Goal: Information Seeking & Learning: Learn about a topic

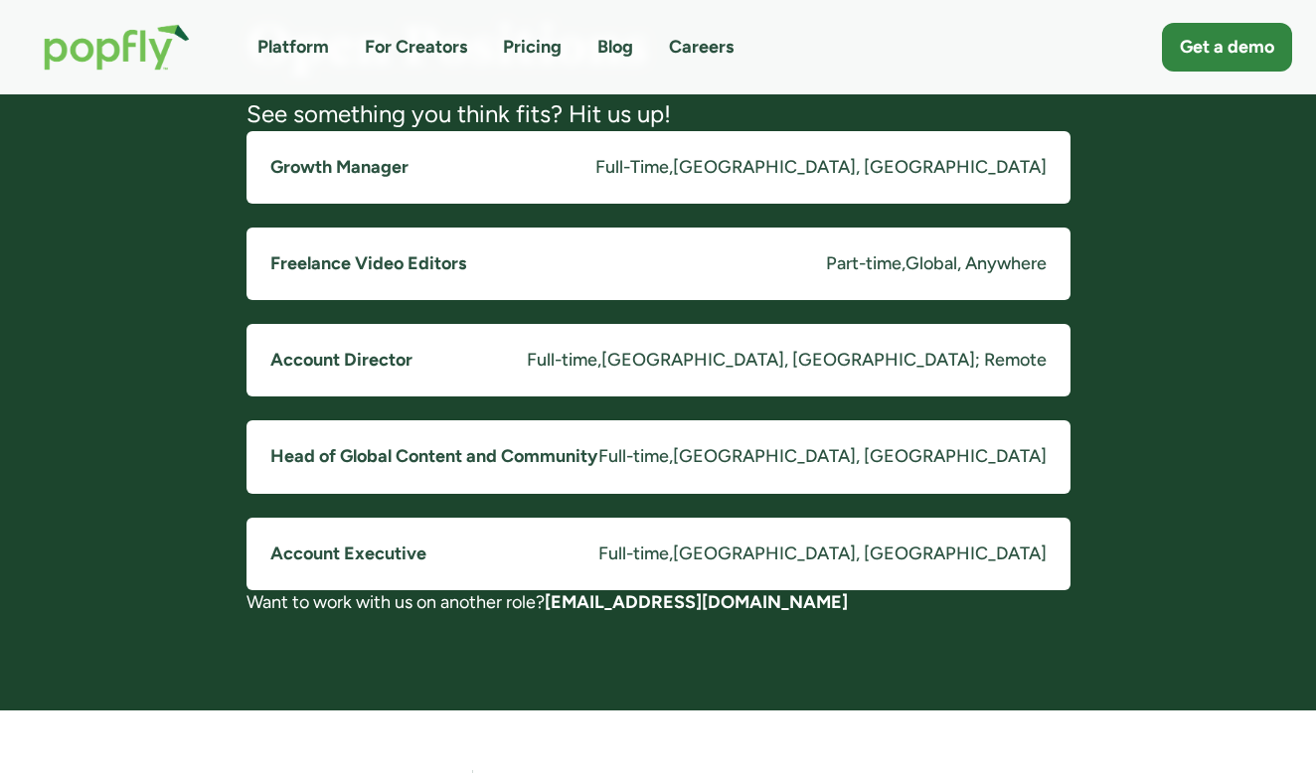
scroll to position [1613, 0]
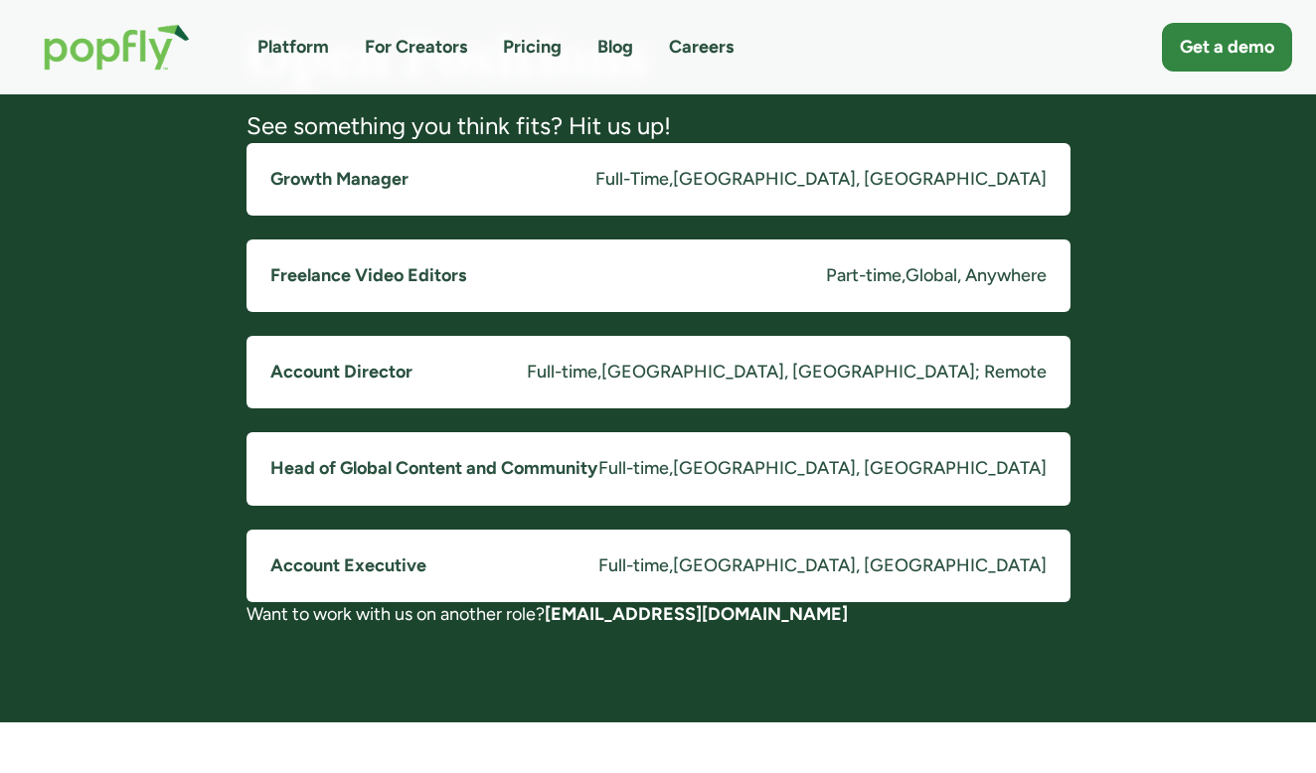
click at [353, 366] on h5 "Account Director" at bounding box center [341, 372] width 142 height 25
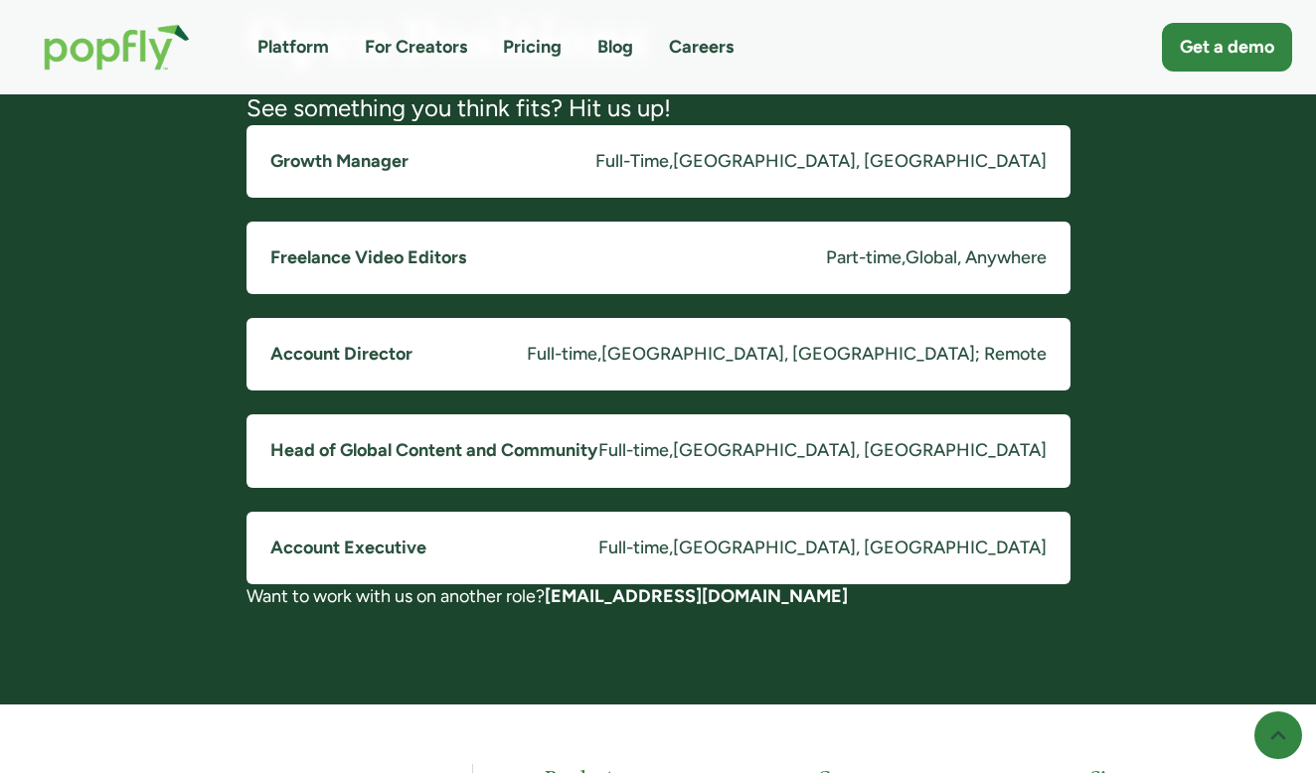
scroll to position [1631, 0]
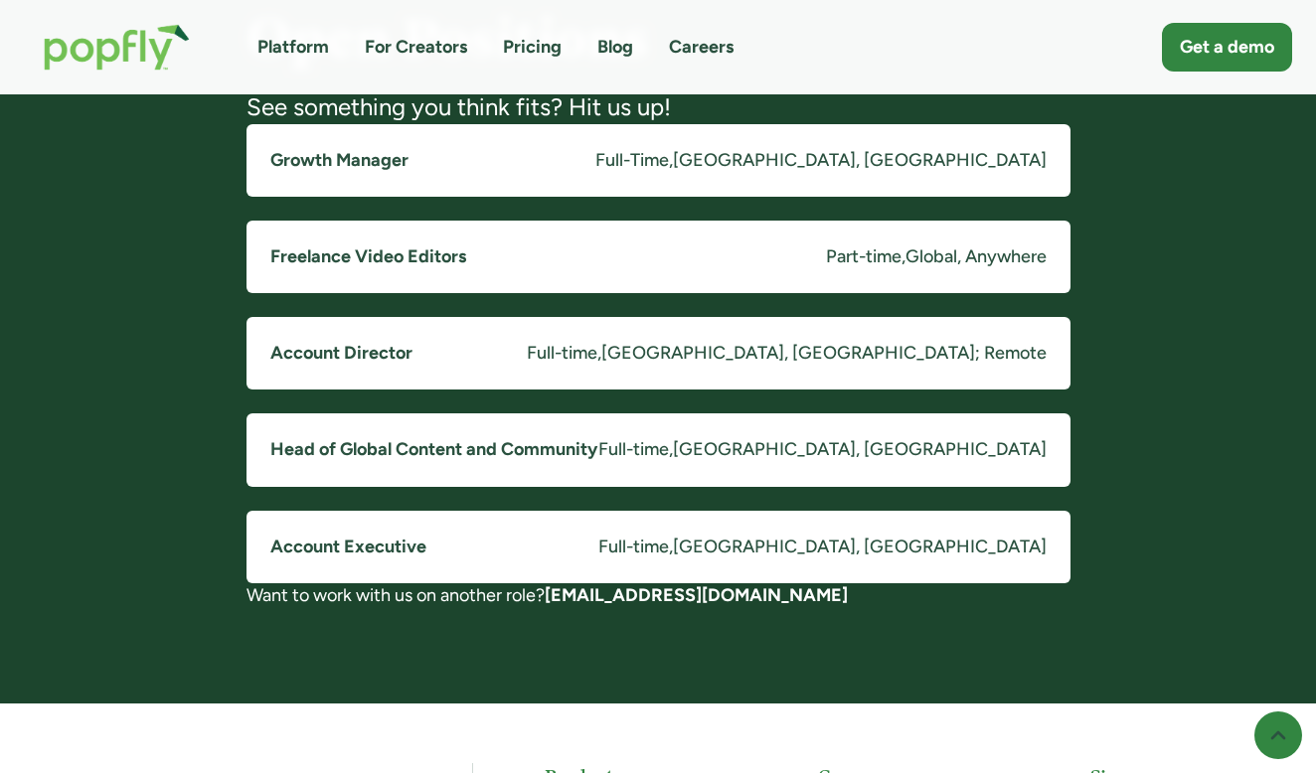
click at [491, 256] on link "Freelance Video Editors Part-time , Global, Anywhere" at bounding box center [658, 257] width 824 height 73
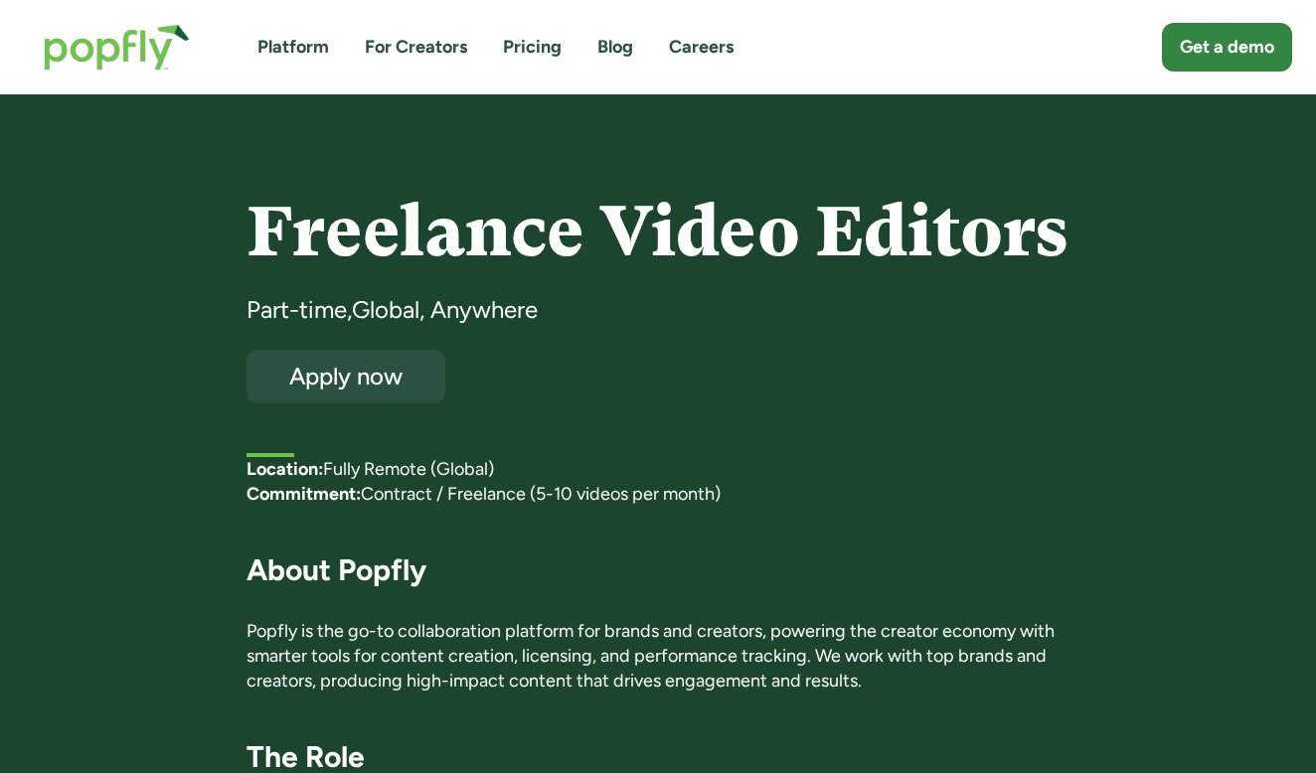
click at [114, 64] on img "home" at bounding box center [117, 47] width 186 height 86
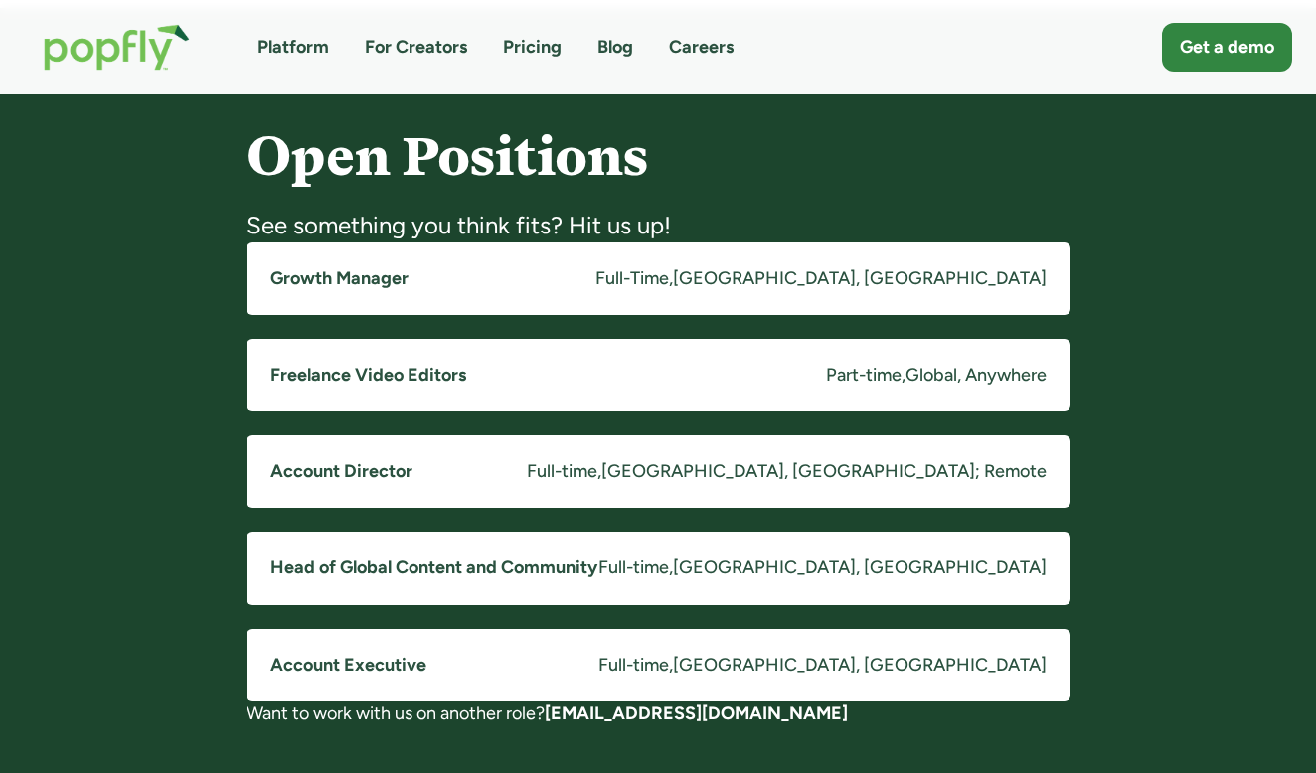
scroll to position [1509, 0]
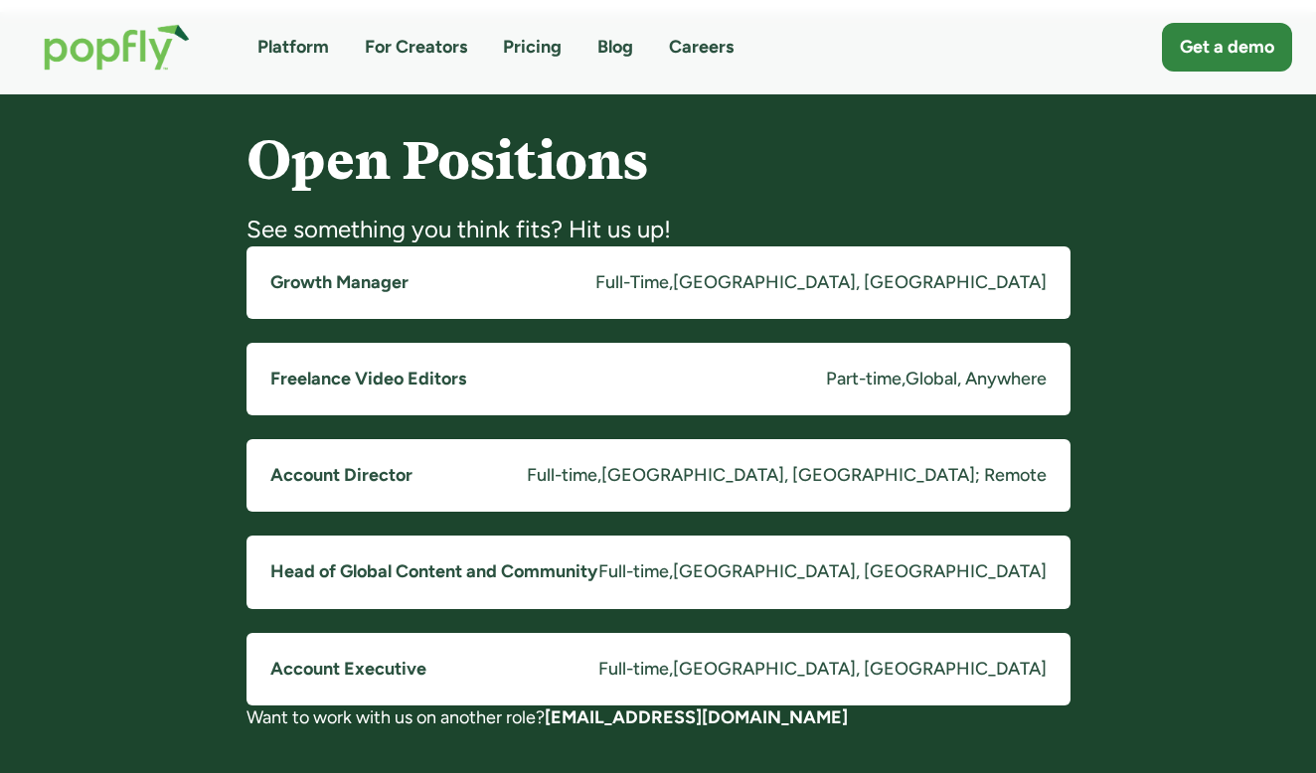
click at [621, 267] on link "Growth Manager Full-Time , Costa Mesa, CA" at bounding box center [658, 282] width 824 height 73
click at [842, 396] on link "Freelance Video Editors Part-time , Global, Anywhere" at bounding box center [658, 379] width 824 height 73
click at [694, 461] on link "Account Director Full-time , Costa Mesa, CA; Remote" at bounding box center [658, 475] width 824 height 73
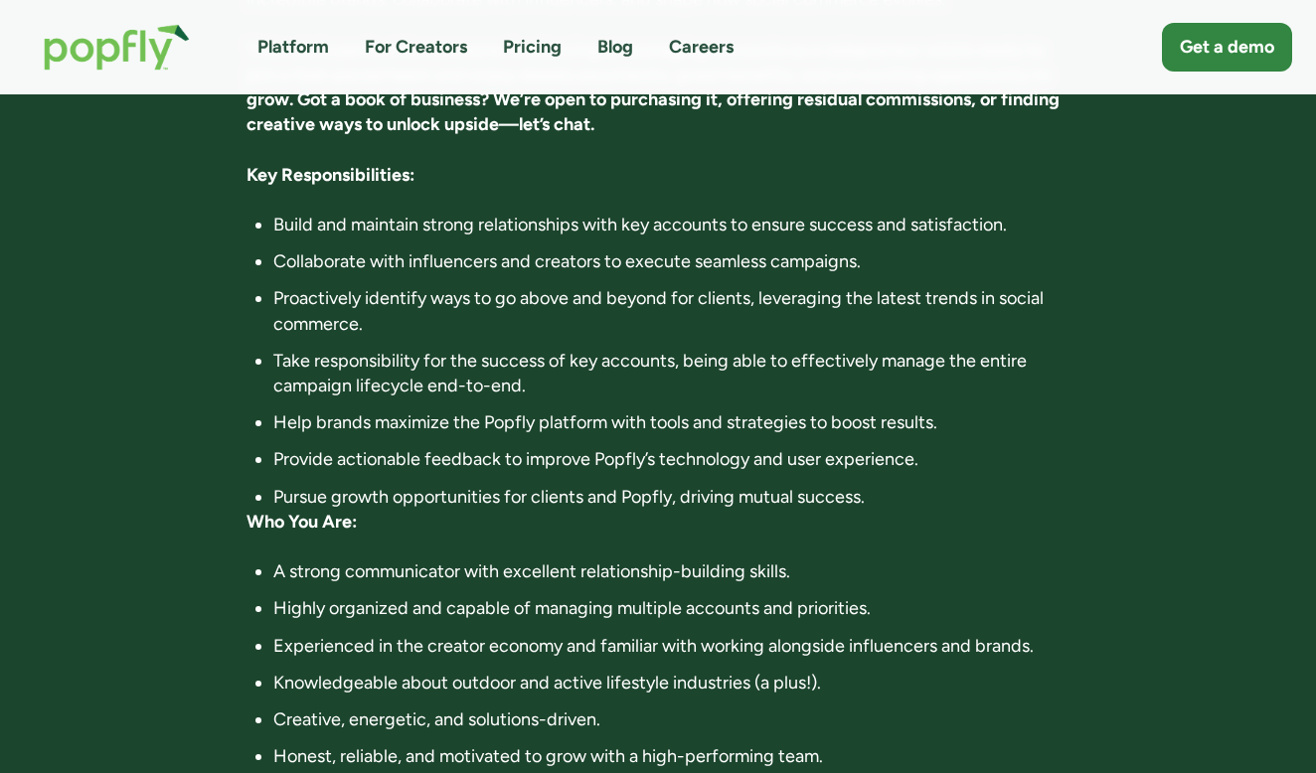
scroll to position [669, 0]
click at [1134, 355] on div "Account Director Full-time , [GEOGRAPHIC_DATA], [GEOGRAPHIC_DATA]; Remote Apply…" at bounding box center [658, 445] width 1268 height 1841
click at [1083, 245] on div "Account Director Full-time , [GEOGRAPHIC_DATA], [GEOGRAPHIC_DATA]; Remote Apply…" at bounding box center [658, 445] width 1268 height 1841
click at [1126, 272] on div "Account Director Full-time , [GEOGRAPHIC_DATA], [GEOGRAPHIC_DATA]; Remote Apply…" at bounding box center [658, 445] width 1268 height 1841
click at [1126, 271] on div "Account Director Full-time , [GEOGRAPHIC_DATA], [GEOGRAPHIC_DATA]; Remote Apply…" at bounding box center [658, 445] width 1268 height 1841
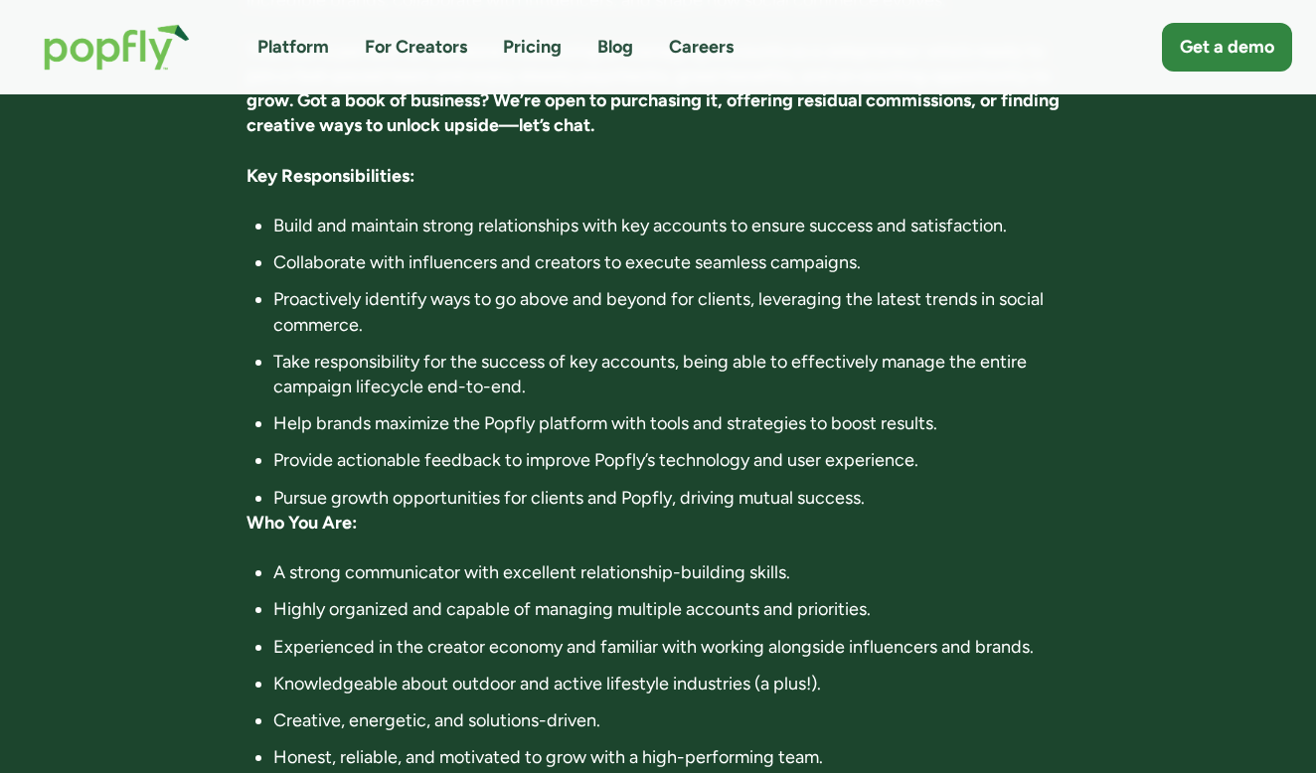
click at [1085, 221] on div "Account Director Full-time , [GEOGRAPHIC_DATA], [GEOGRAPHIC_DATA]; Remote Apply…" at bounding box center [658, 445] width 1268 height 1841
